Goal: Use online tool/utility: Utilize a website feature to perform a specific function

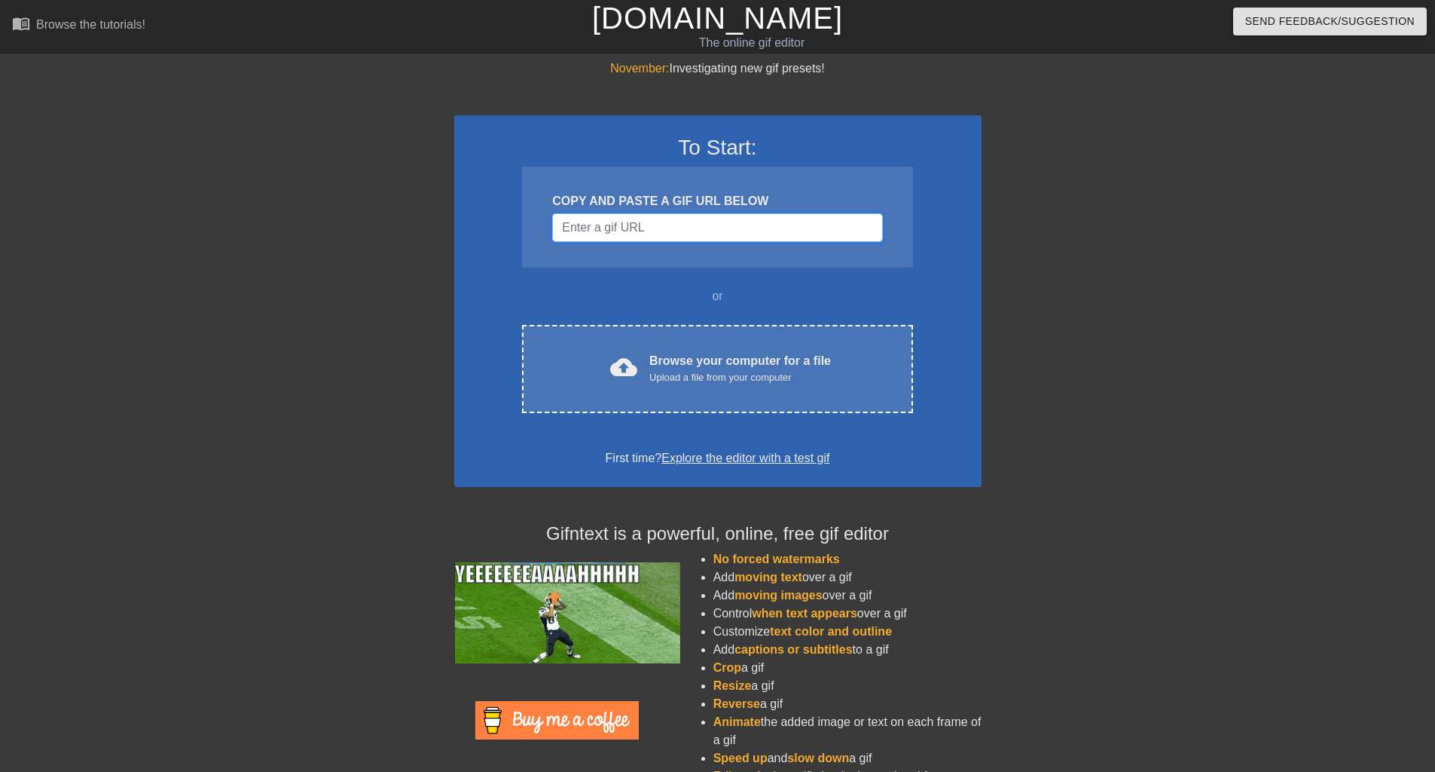
click at [610, 216] on input "Username" at bounding box center [717, 227] width 330 height 29
paste input "[URL][DOMAIN_NAME]"
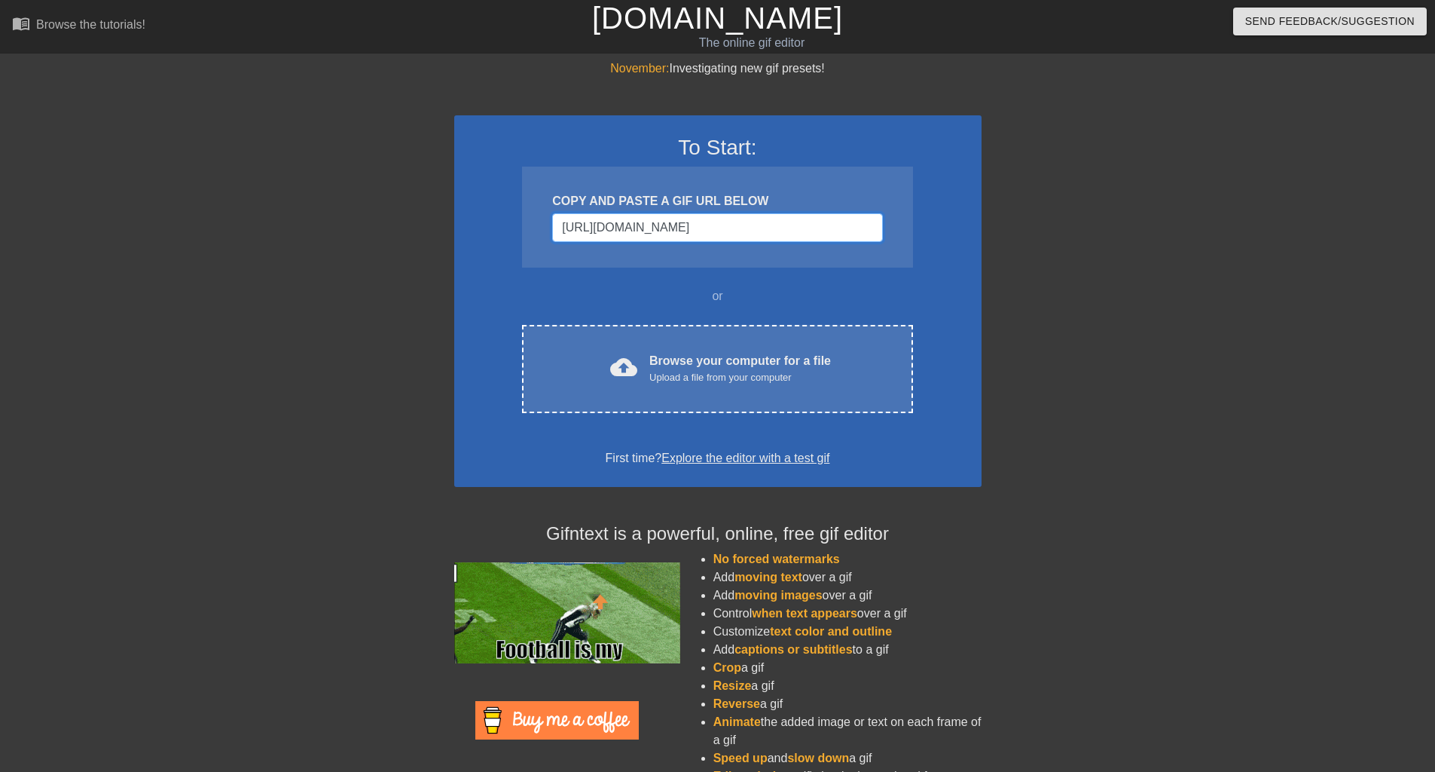
scroll to position [0, 173]
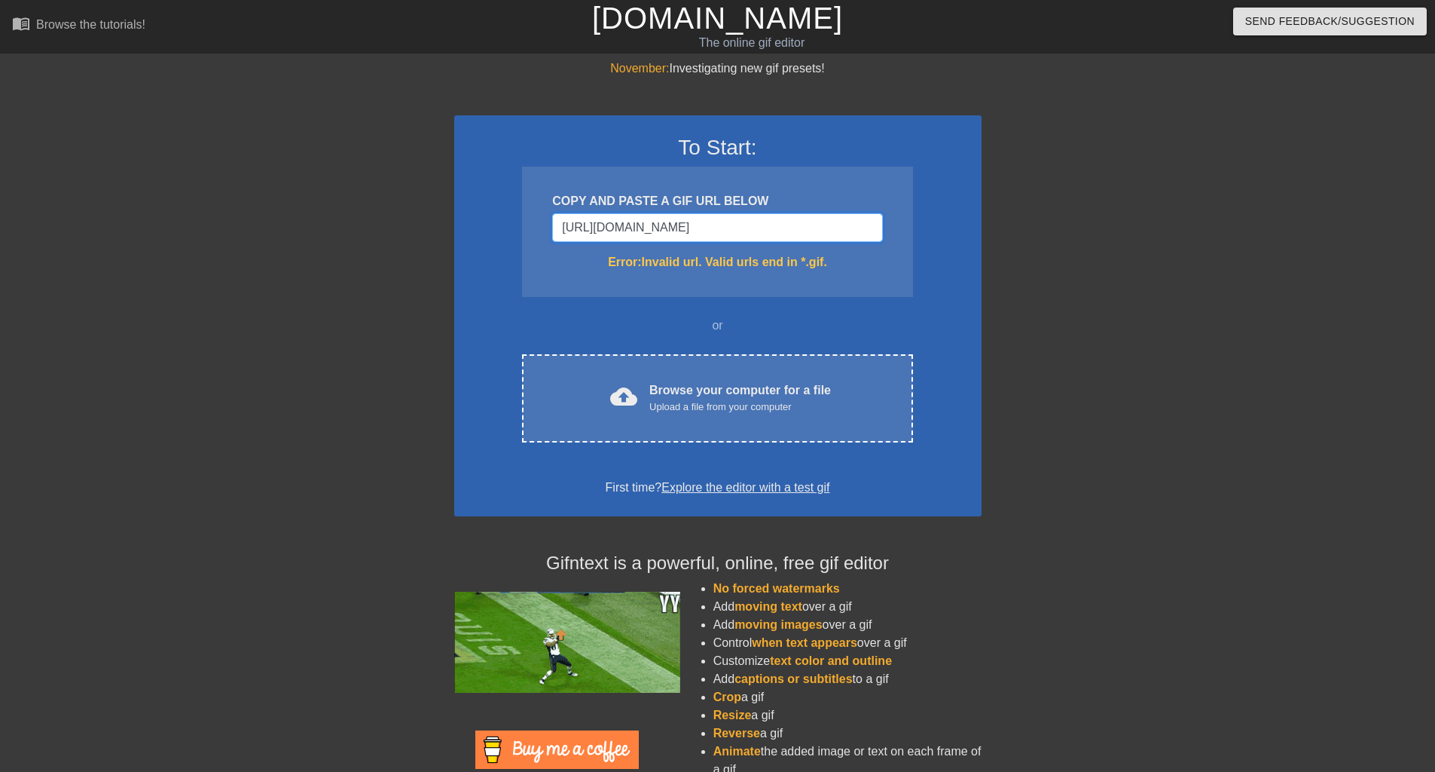
drag, startPoint x: 805, startPoint y: 227, endPoint x: 974, endPoint y: 226, distance: 168.8
click at [974, 226] on div "To Start: COPY AND PASTE A GIF URL BELOW [URL][DOMAIN_NAME] Error: Invalid url.…" at bounding box center [717, 315] width 527 height 401
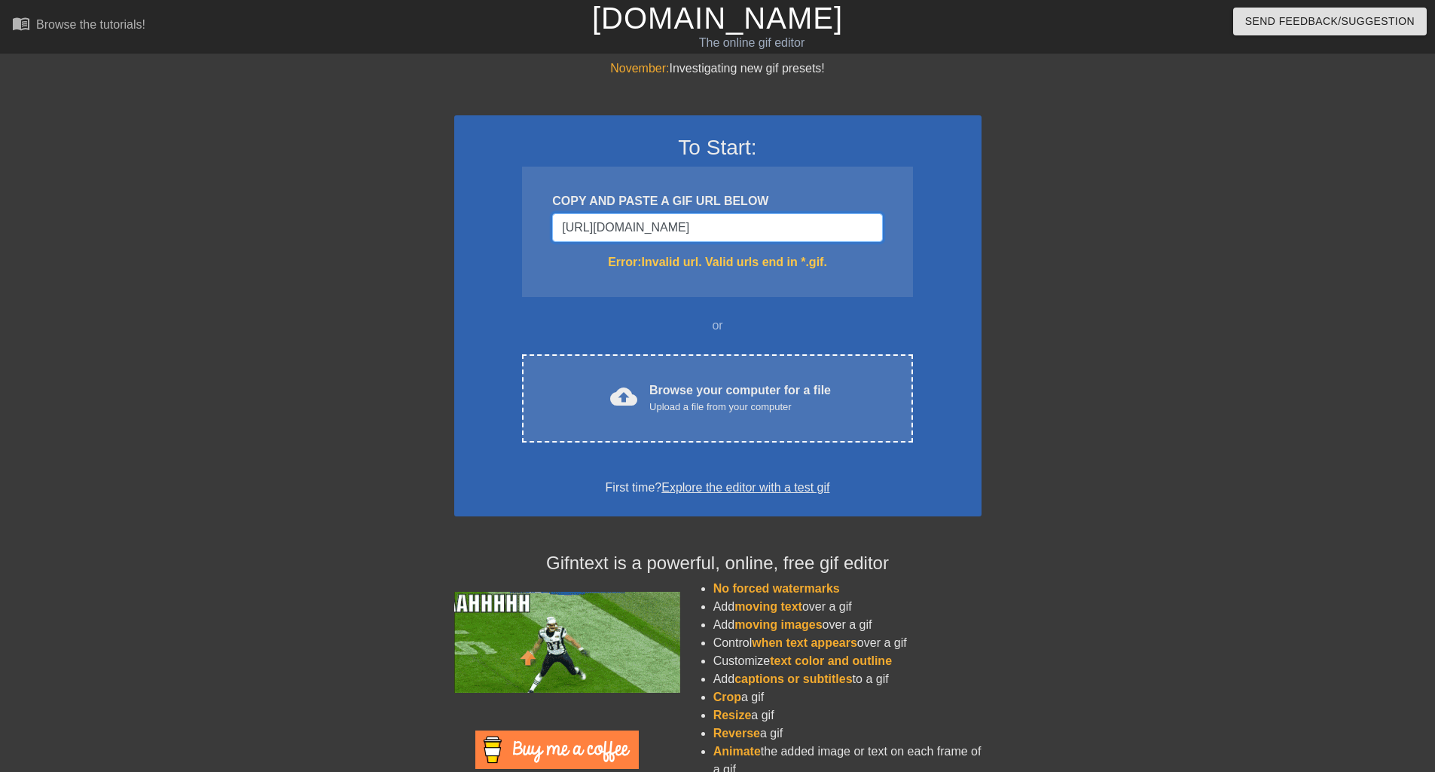
type input "[URL][DOMAIN_NAME]?"
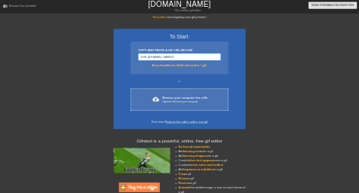
scroll to position [0, 109]
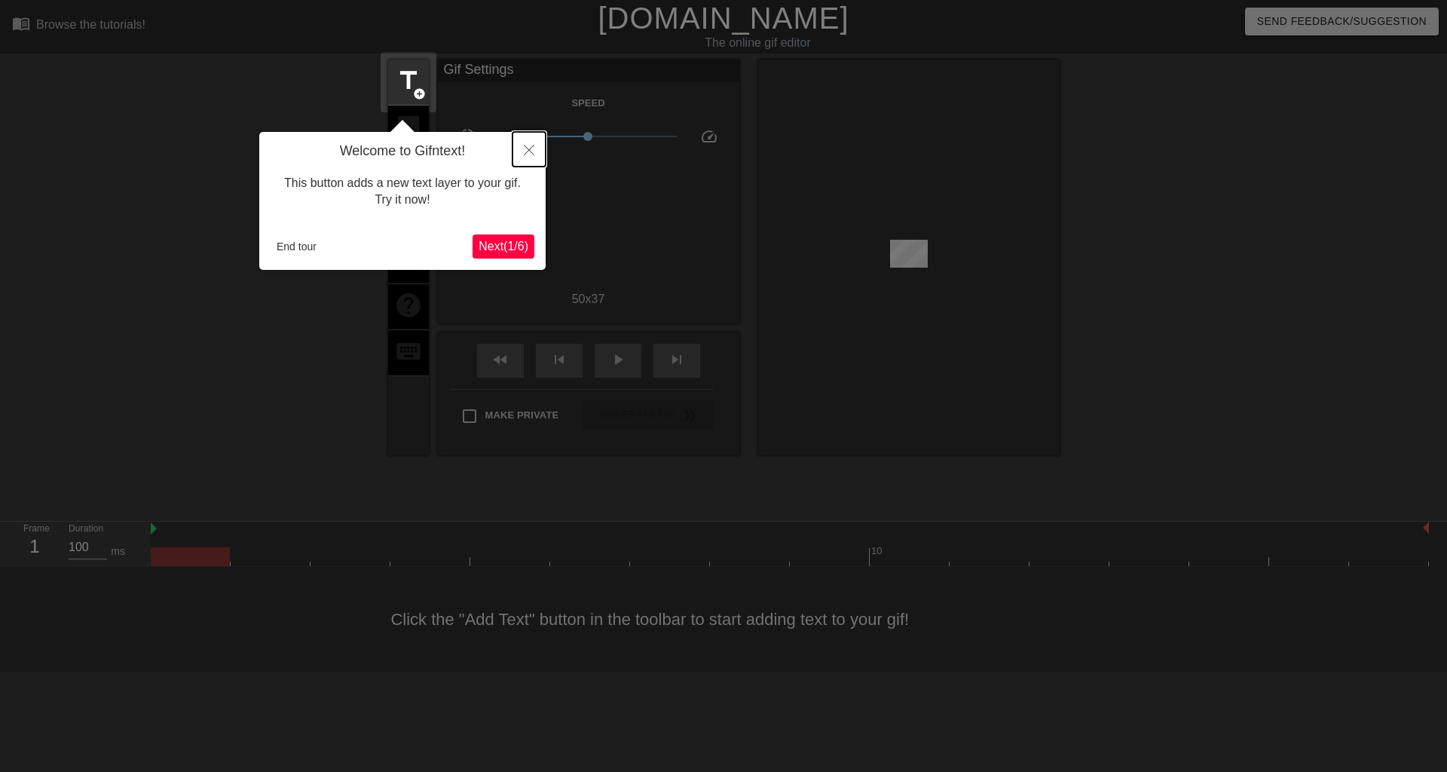
click at [530, 153] on icon "Close" at bounding box center [529, 150] width 11 height 11
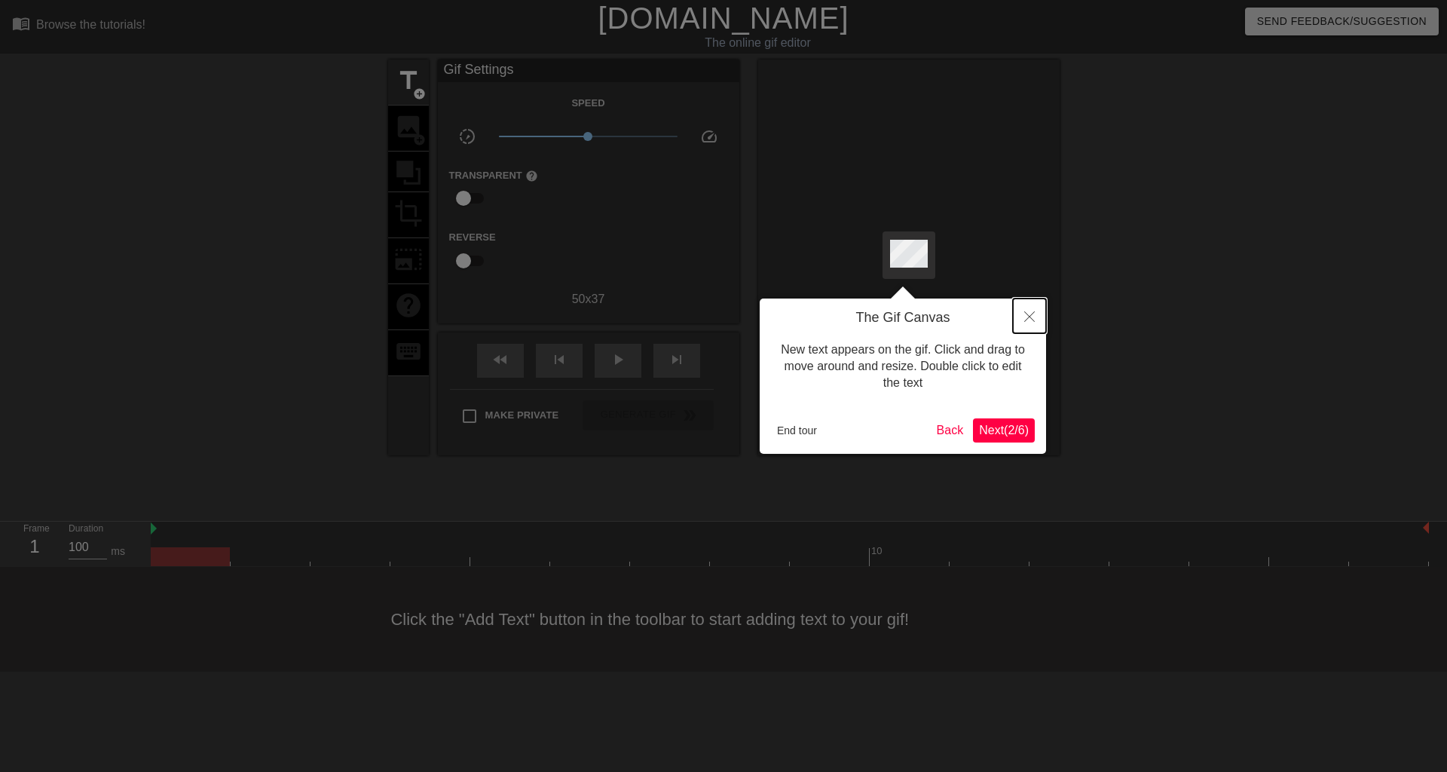
click at [1032, 317] on icon "Close" at bounding box center [1029, 316] width 11 height 11
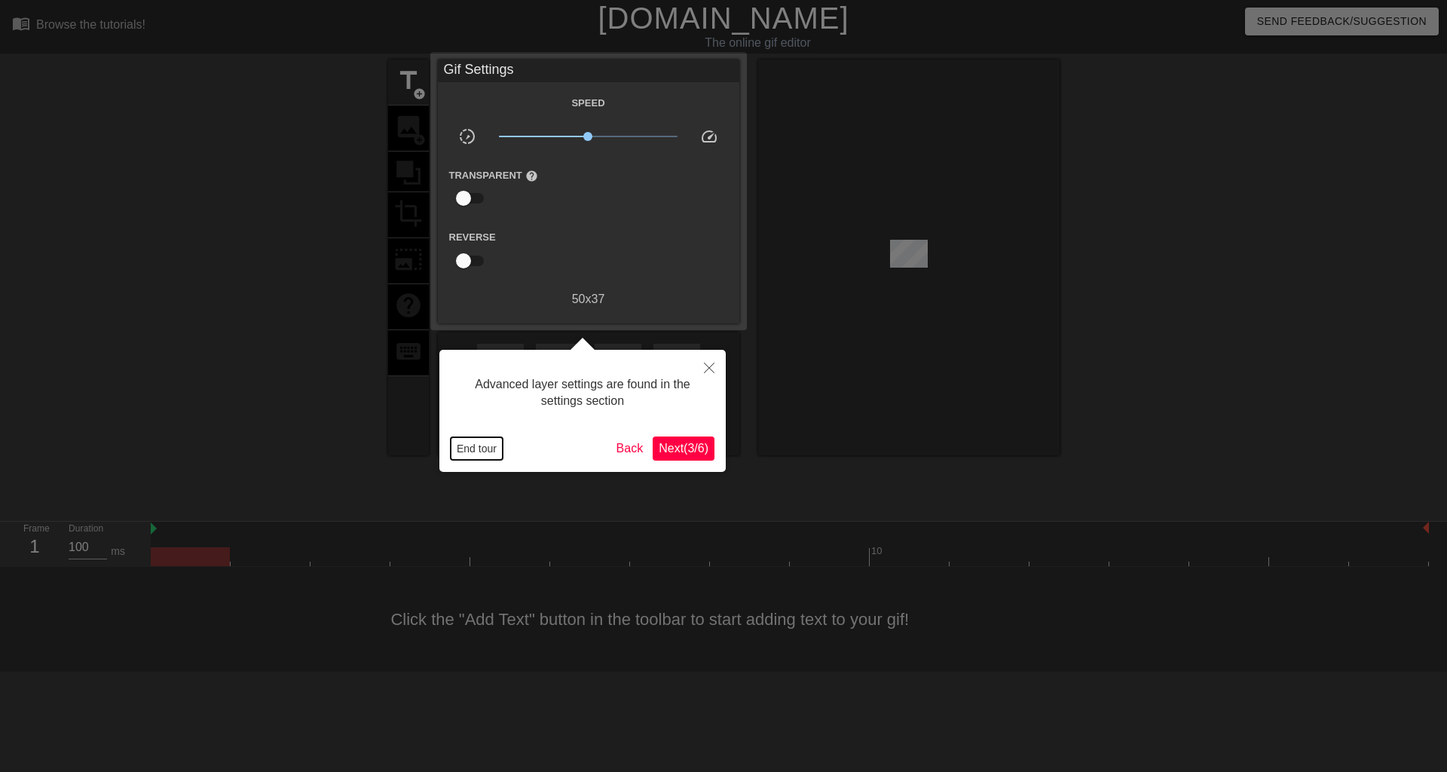
click at [470, 452] on button "End tour" at bounding box center [477, 448] width 52 height 23
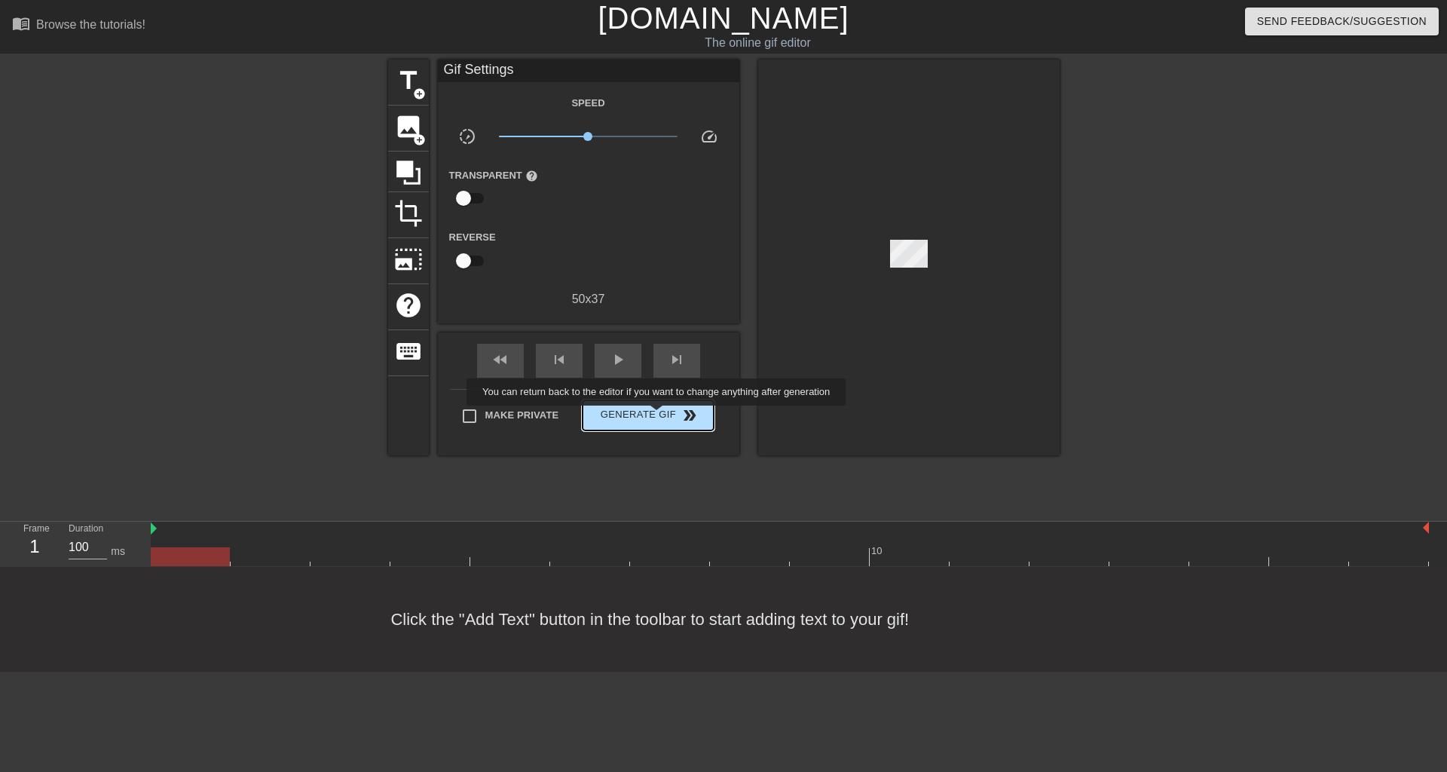
click at [658, 416] on span "Generate Gif double_arrow" at bounding box center [647, 415] width 118 height 18
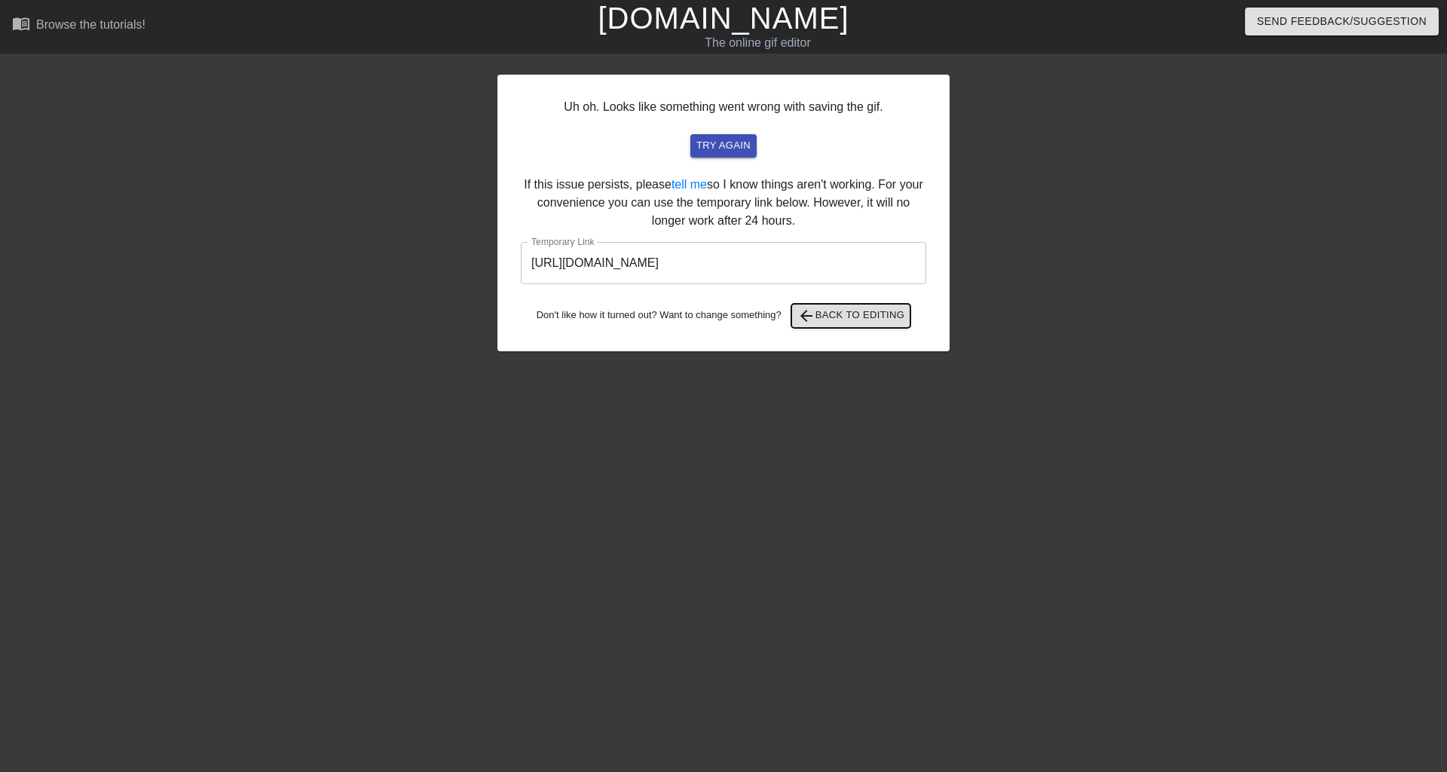
click at [826, 316] on span "arrow_back Back to Editing" at bounding box center [851, 316] width 108 height 18
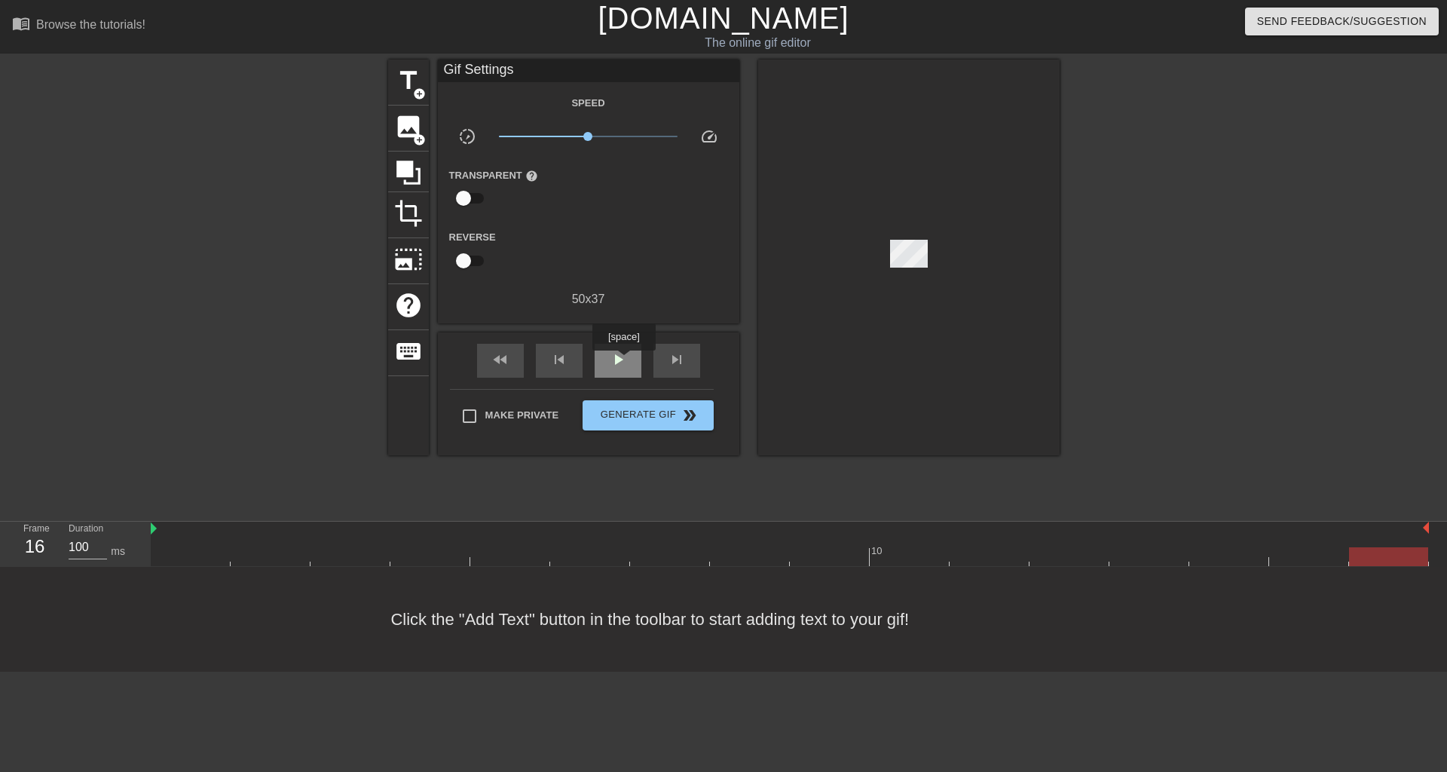
click at [623, 361] on span "play_arrow" at bounding box center [618, 359] width 18 height 18
click at [230, 544] on div at bounding box center [191, 545] width 80 height 19
click at [281, 549] on div at bounding box center [790, 556] width 1278 height 19
click at [333, 552] on div at bounding box center [790, 556] width 1278 height 19
click at [448, 553] on div at bounding box center [790, 556] width 1278 height 19
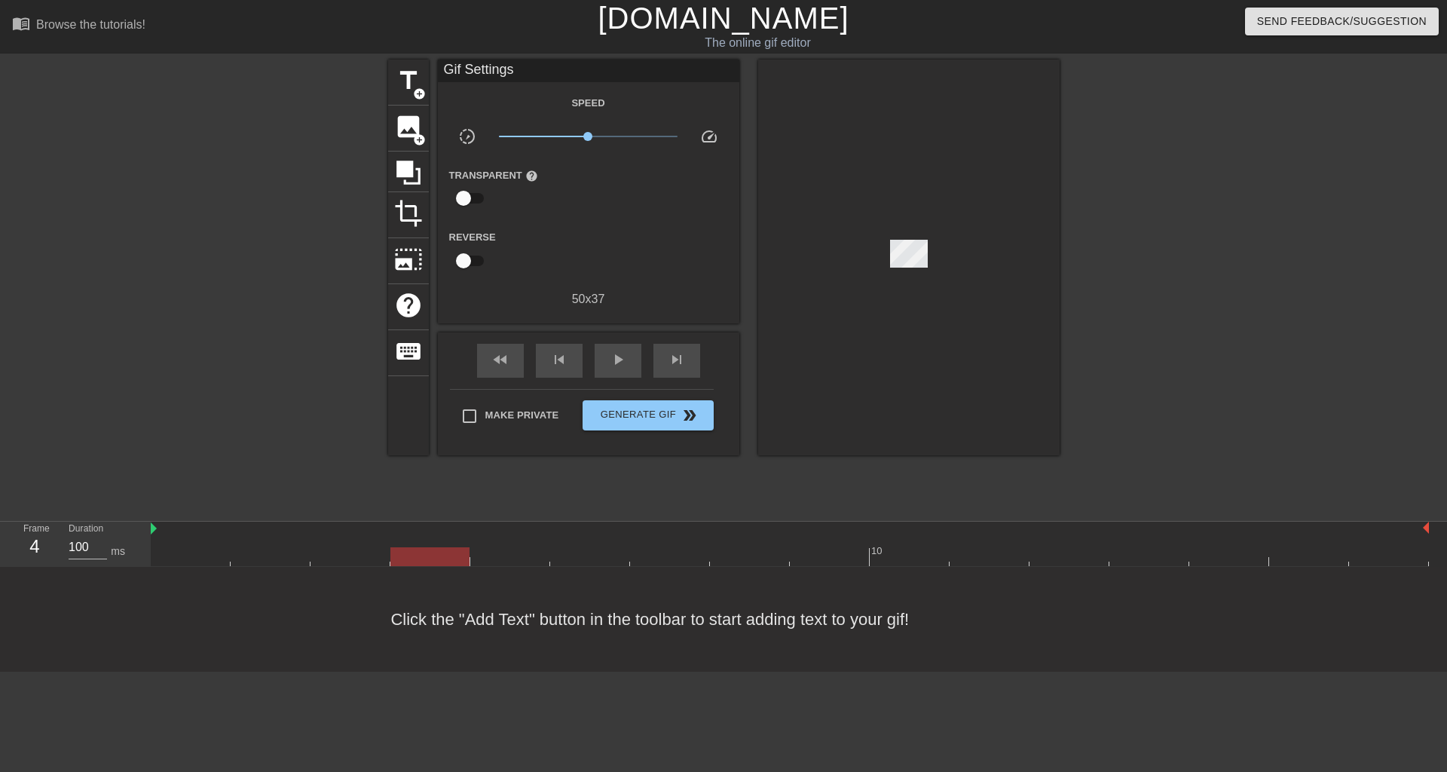
click at [530, 552] on div at bounding box center [790, 556] width 1278 height 19
click at [616, 552] on div at bounding box center [790, 556] width 1278 height 19
click at [698, 553] on div at bounding box center [790, 556] width 1278 height 19
click at [775, 555] on div at bounding box center [790, 556] width 1278 height 19
click at [849, 552] on div at bounding box center [790, 556] width 1278 height 19
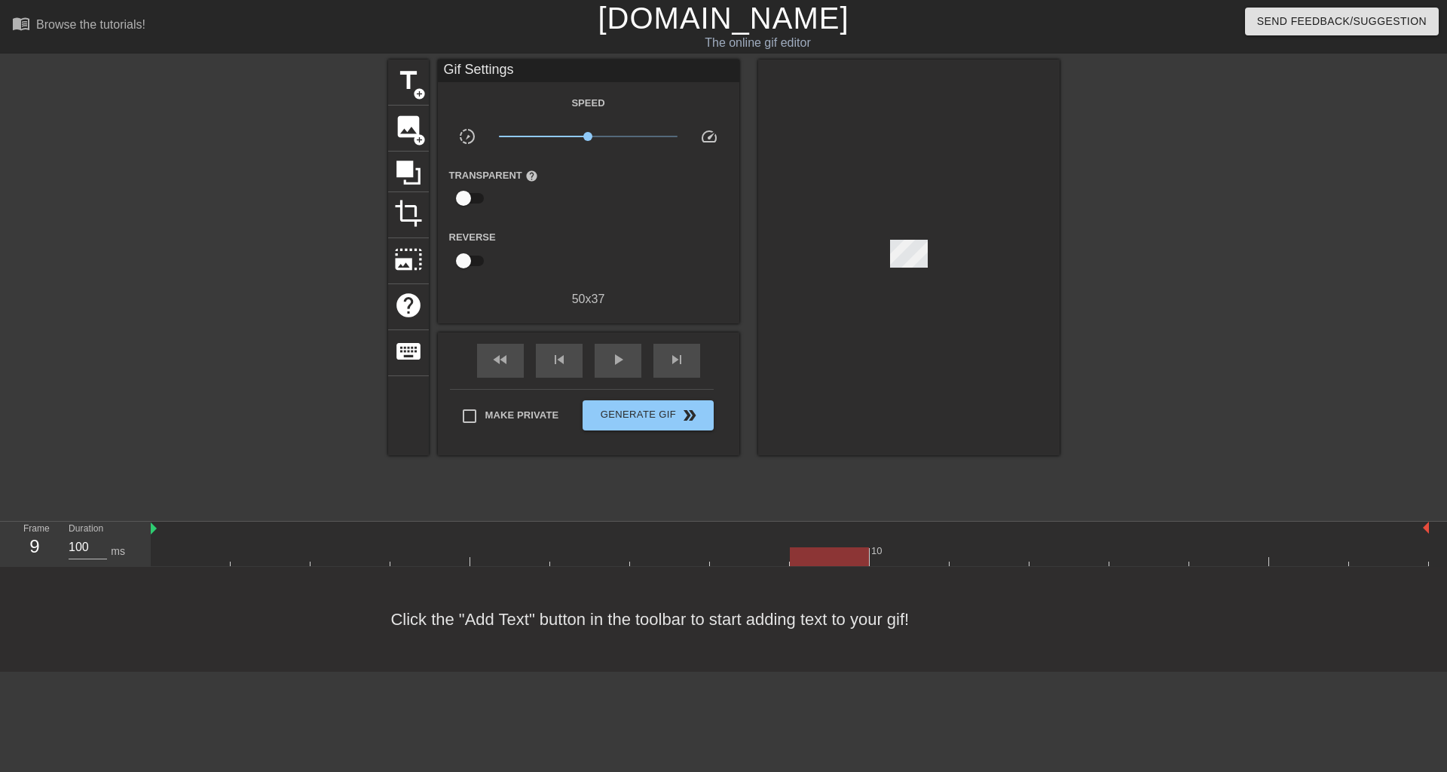
click at [740, 552] on div at bounding box center [790, 556] width 1278 height 19
click at [411, 97] on div "title add_circle" at bounding box center [408, 83] width 41 height 46
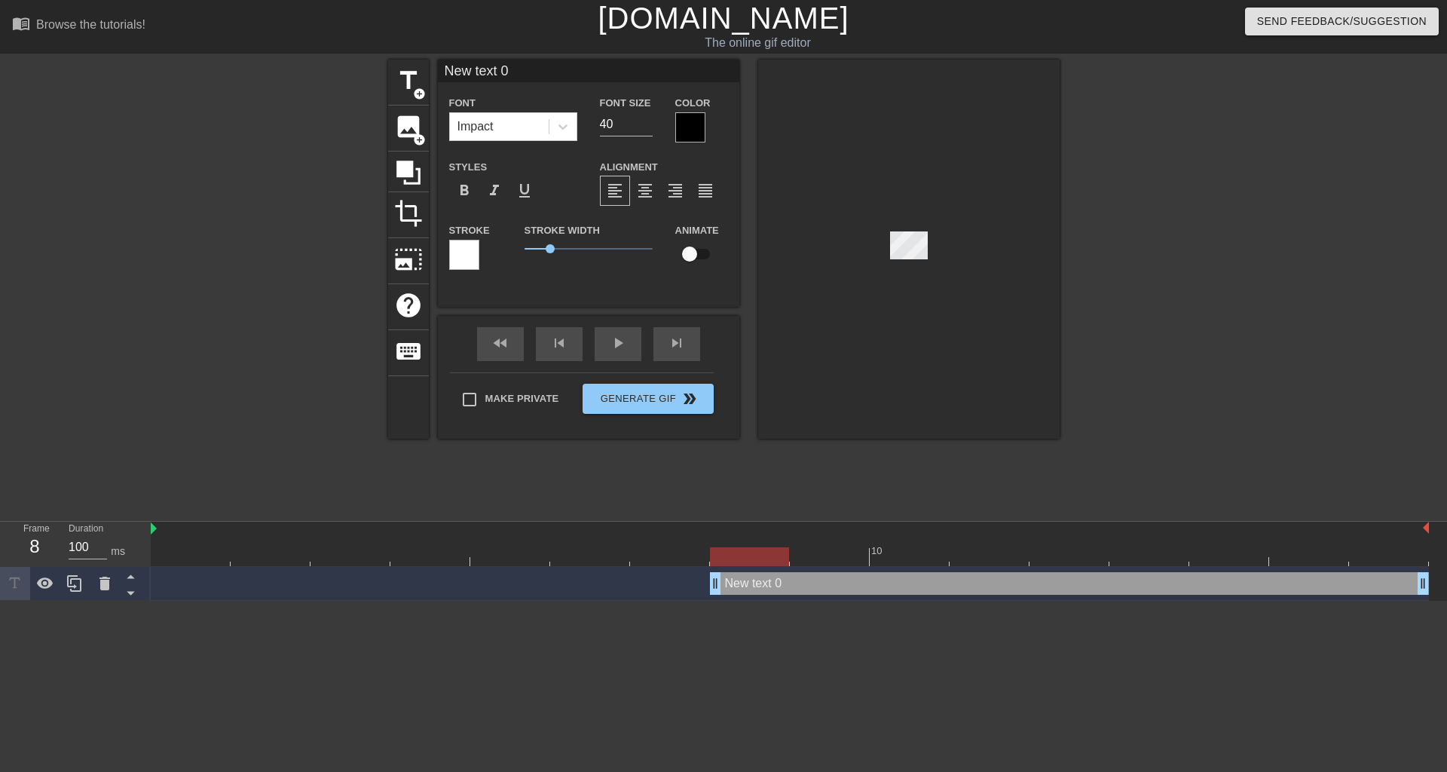
drag, startPoint x: 519, startPoint y: 75, endPoint x: 433, endPoint y: 75, distance: 86.7
click at [433, 75] on div "title add_circle image add_circle crop photo_size_select_large help keyboard Ne…" at bounding box center [723, 249] width 671 height 379
type input "t"
type input "To Cuscal"
click at [633, 123] on input "40" at bounding box center [626, 124] width 53 height 24
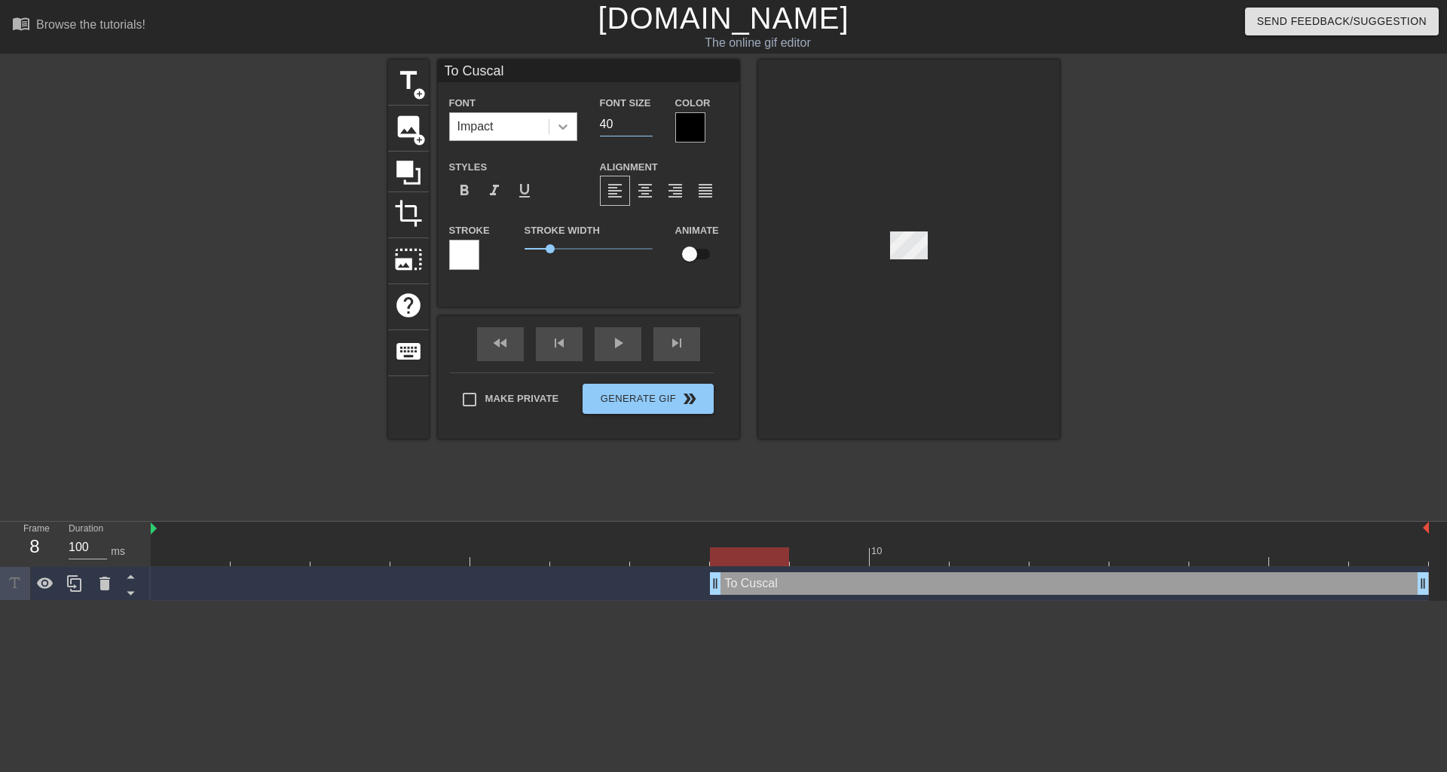
drag, startPoint x: 633, startPoint y: 123, endPoint x: 573, endPoint y: 125, distance: 59.6
click at [573, 125] on div "Font Impact Font Size 40 Color" at bounding box center [588, 117] width 301 height 49
click at [646, 188] on span "format_align_center" at bounding box center [645, 191] width 18 height 18
click at [643, 127] on input "24" at bounding box center [626, 124] width 53 height 24
click at [643, 127] on input "23" at bounding box center [626, 124] width 53 height 24
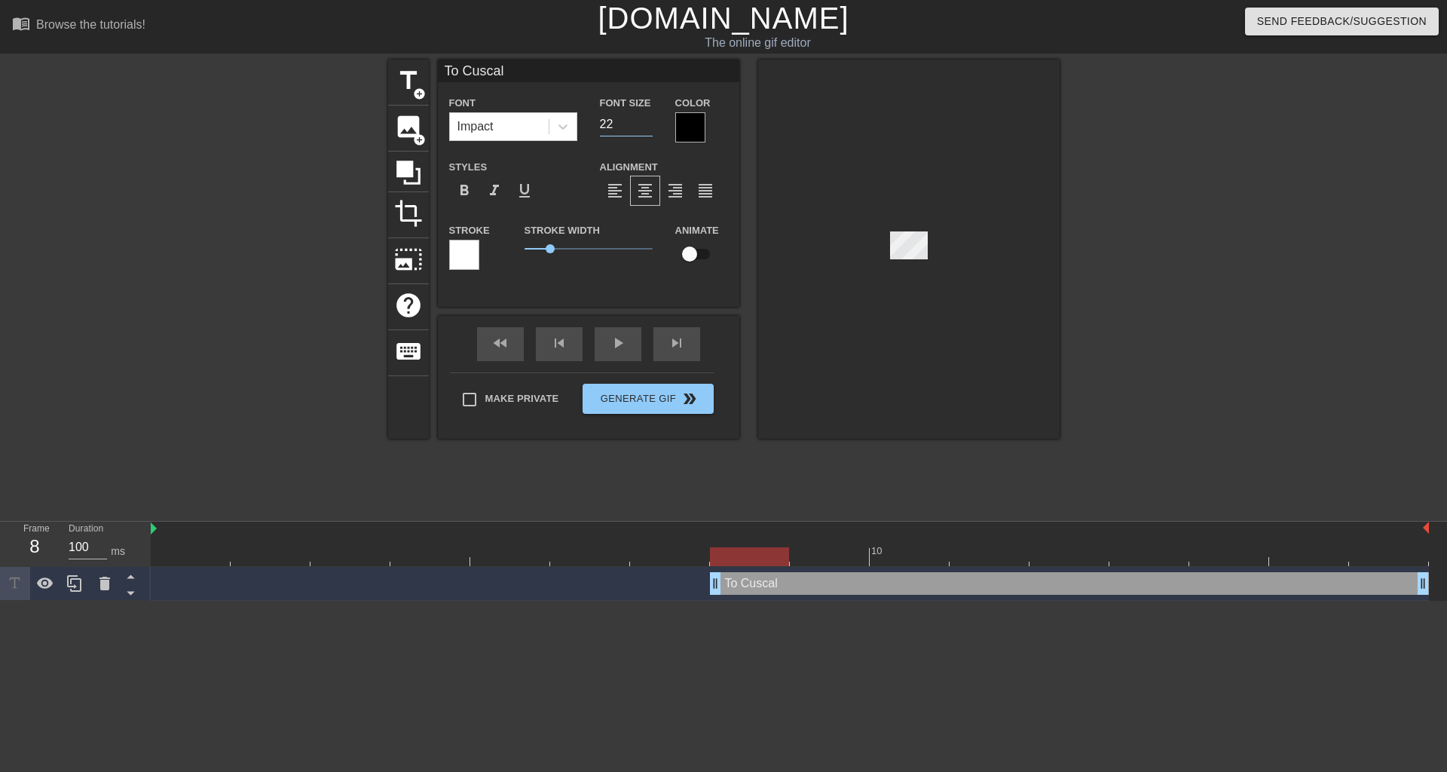
click at [643, 127] on input "22" at bounding box center [626, 124] width 53 height 24
click at [643, 127] on input "21" at bounding box center [626, 124] width 53 height 24
click at [643, 127] on input "20" at bounding box center [626, 124] width 53 height 24
click at [643, 127] on input "19" at bounding box center [626, 124] width 53 height 24
click at [643, 127] on input "18" at bounding box center [626, 124] width 53 height 24
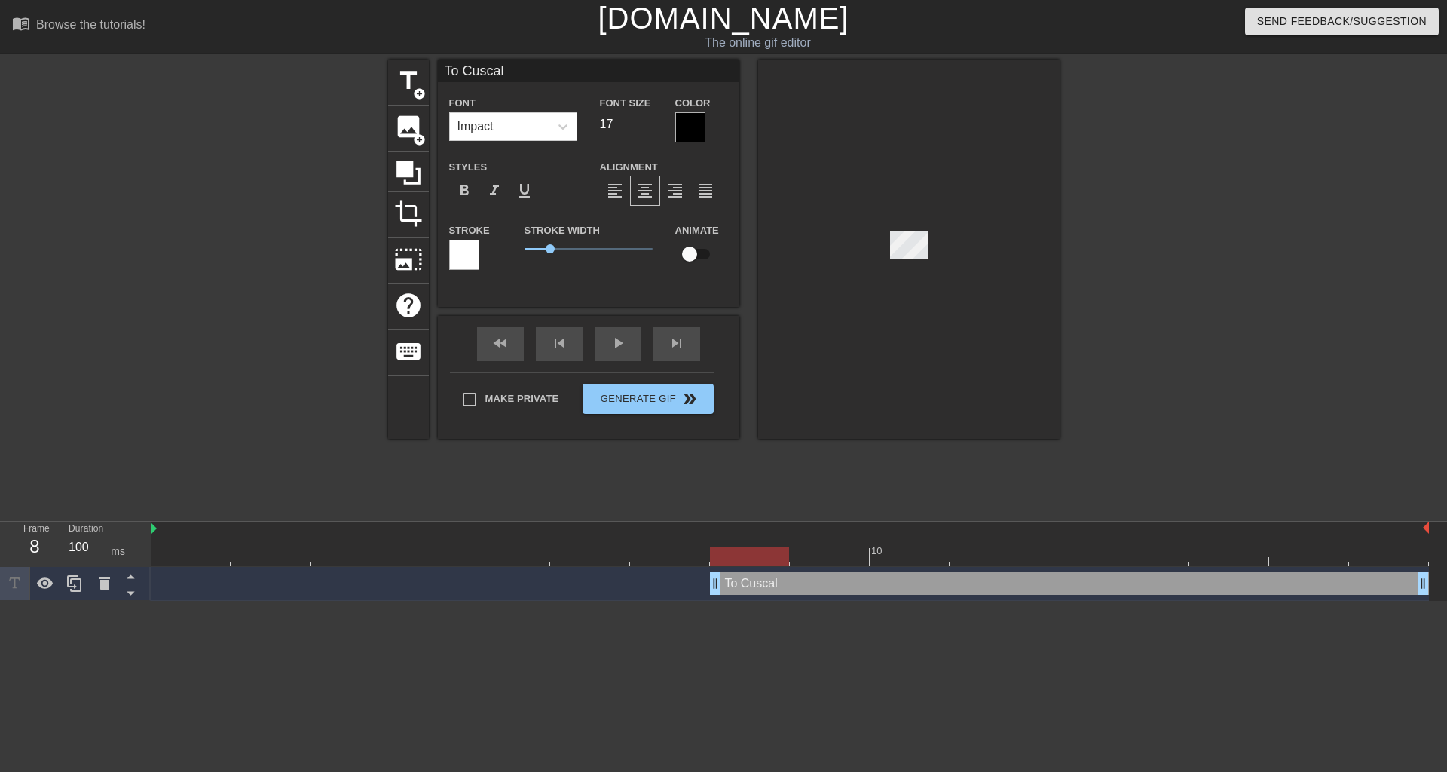
click at [643, 127] on input "17" at bounding box center [626, 124] width 53 height 24
click at [643, 127] on input "16" at bounding box center [626, 124] width 53 height 24
click at [643, 127] on input "15" at bounding box center [626, 124] width 53 height 24
click at [643, 127] on input "14" at bounding box center [626, 124] width 53 height 24
click at [708, 195] on span "format_align_justify" at bounding box center [705, 191] width 18 height 18
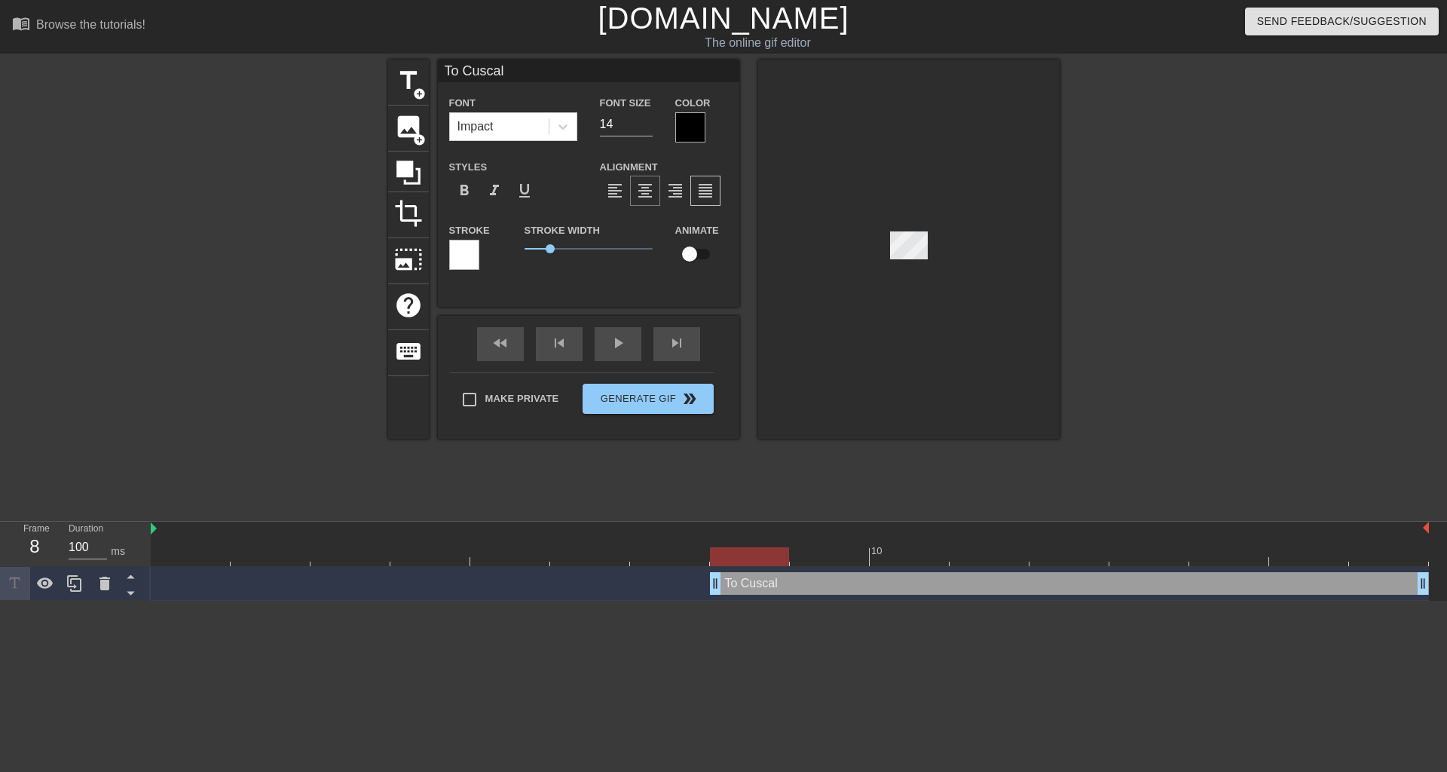
click at [646, 188] on span "format_align_center" at bounding box center [645, 191] width 18 height 18
click at [620, 125] on input "14" at bounding box center [626, 124] width 53 height 24
click at [646, 127] on input "13" at bounding box center [626, 124] width 53 height 24
click at [646, 127] on input "12" at bounding box center [626, 124] width 53 height 24
click at [646, 127] on input "11" at bounding box center [626, 124] width 53 height 24
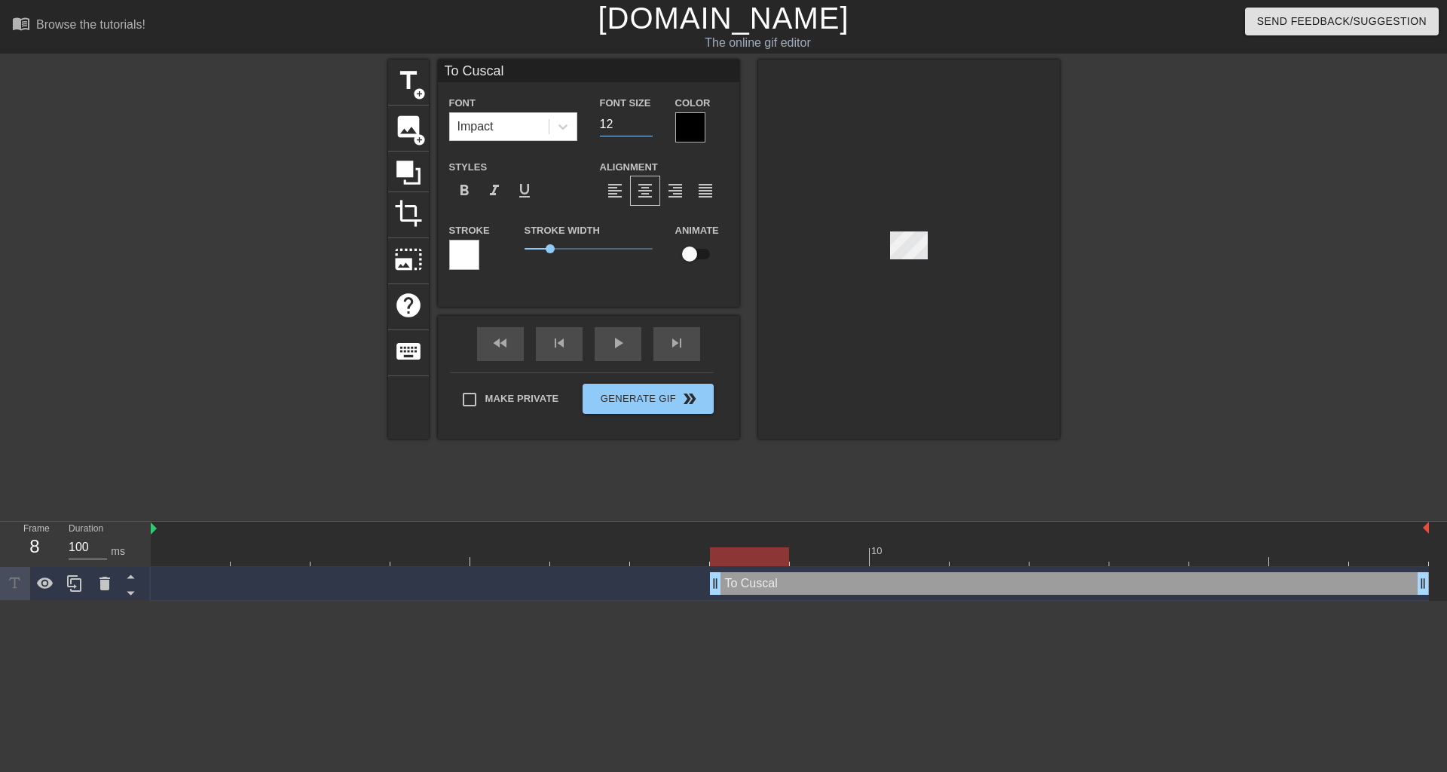
click at [646, 121] on input "12" at bounding box center [626, 124] width 53 height 24
click at [646, 121] on input "13" at bounding box center [626, 124] width 53 height 24
click at [645, 127] on input "12" at bounding box center [626, 124] width 53 height 24
click at [645, 127] on input "11" at bounding box center [626, 124] width 53 height 24
drag, startPoint x: 549, startPoint y: 246, endPoint x: 509, endPoint y: 246, distance: 39.2
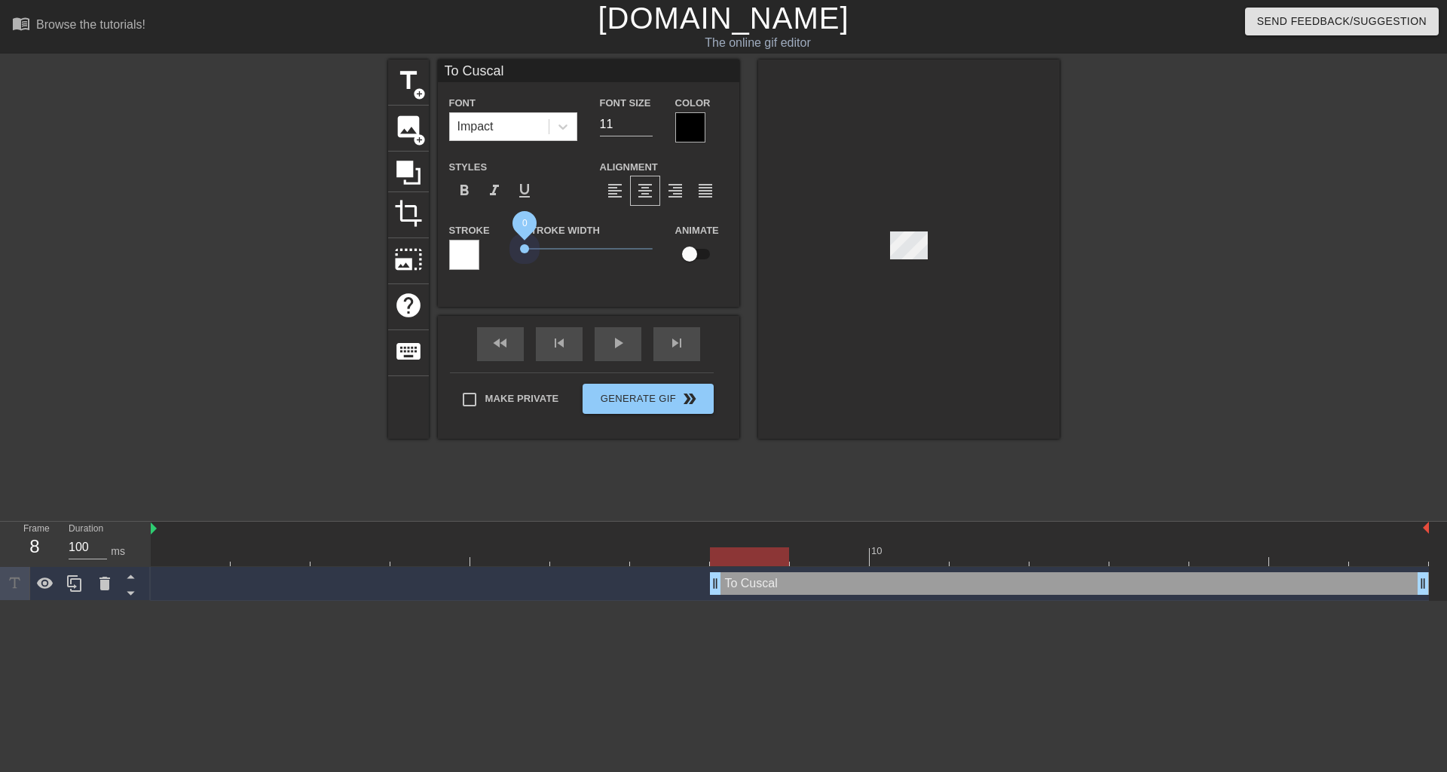
click at [509, 246] on div "Stroke Stroke Width 0 Animate" at bounding box center [588, 252] width 301 height 63
click at [466, 191] on span "format_bold" at bounding box center [464, 191] width 18 height 18
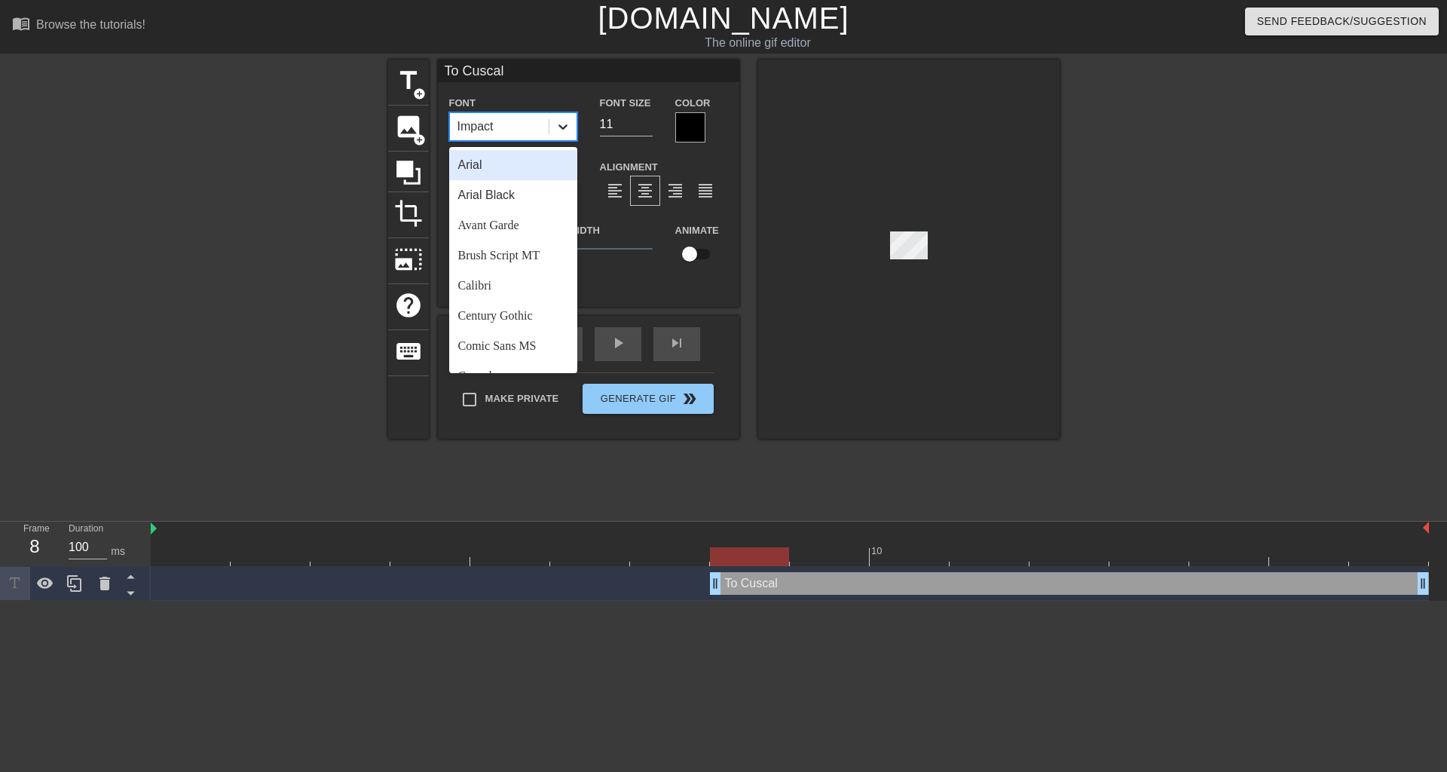
click at [558, 120] on icon at bounding box center [562, 126] width 15 height 15
click at [507, 191] on div "Arial Black" at bounding box center [513, 195] width 128 height 30
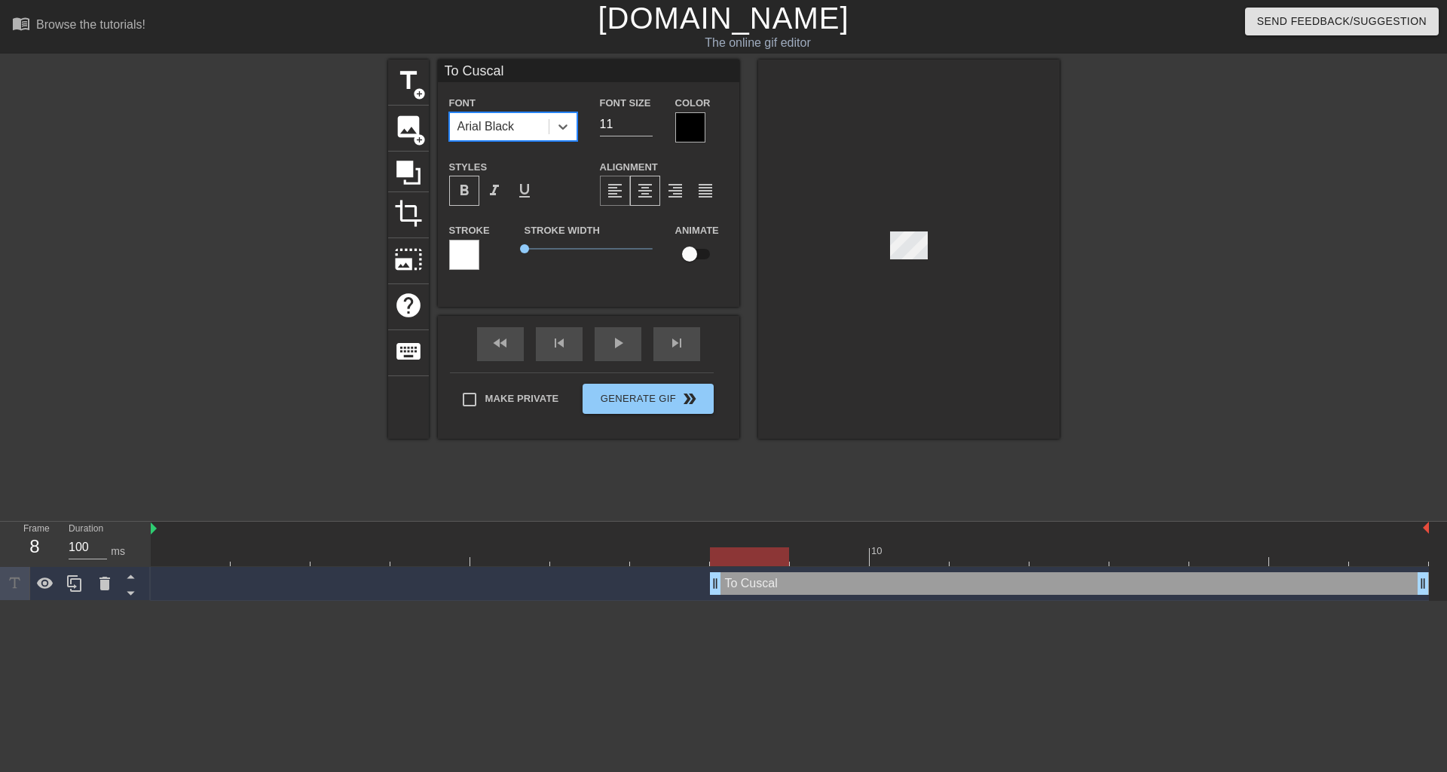
click at [614, 188] on span "format_align_left" at bounding box center [615, 191] width 18 height 18
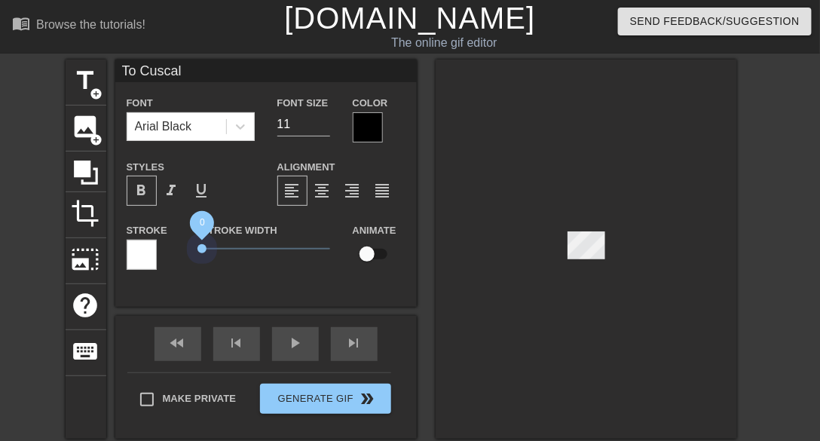
drag, startPoint x: 230, startPoint y: 250, endPoint x: 178, endPoint y: 253, distance: 52.1
click at [178, 253] on div "Stroke Stroke Width 0 Animate" at bounding box center [265, 252] width 301 height 63
click at [301, 124] on input "11" at bounding box center [303, 124] width 53 height 24
click at [326, 127] on input "10" at bounding box center [303, 124] width 53 height 24
click at [326, 127] on input "9" at bounding box center [303, 124] width 53 height 24
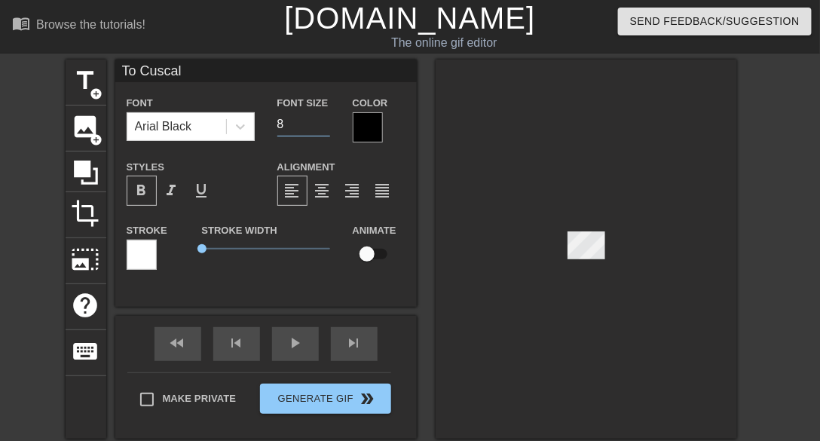
click at [326, 127] on input "8" at bounding box center [303, 124] width 53 height 24
click at [323, 118] on input "9" at bounding box center [303, 124] width 53 height 24
click at [323, 118] on input "10" at bounding box center [303, 124] width 53 height 24
click at [323, 118] on input "11" at bounding box center [303, 124] width 53 height 24
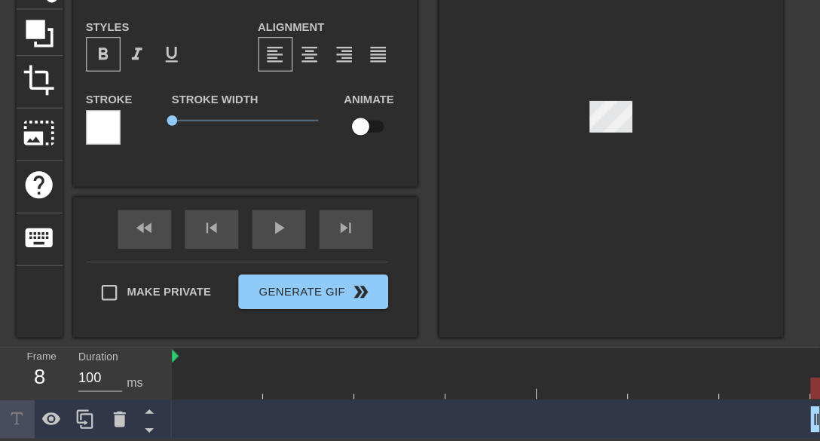
scroll to position [92, 0]
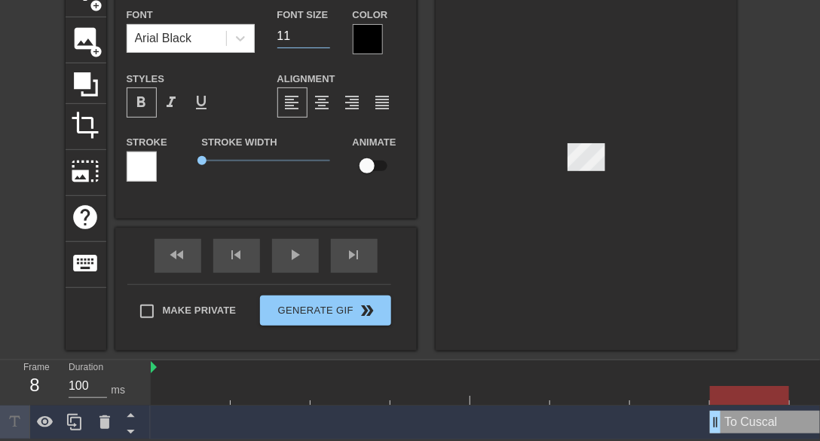
click at [310, 41] on input "11" at bounding box center [303, 36] width 53 height 24
click at [326, 36] on input "10" at bounding box center [303, 36] width 53 height 24
type input "9"
click at [326, 36] on input "9" at bounding box center [303, 36] width 53 height 24
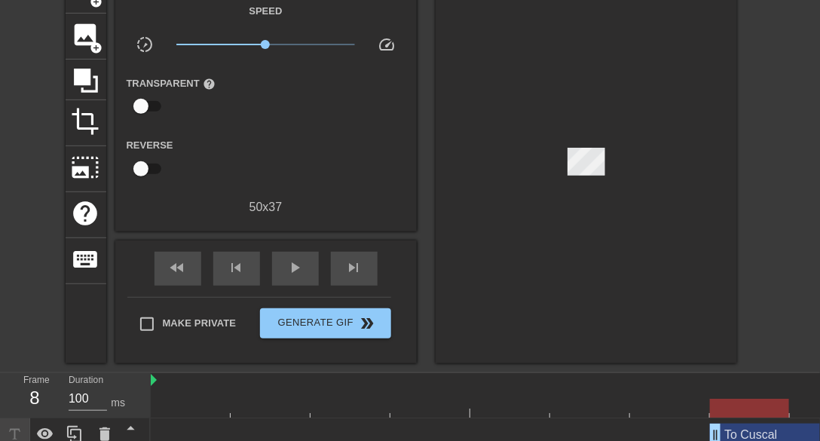
click at [540, 206] on div at bounding box center [586, 166] width 301 height 396
